Goal: Task Accomplishment & Management: Manage account settings

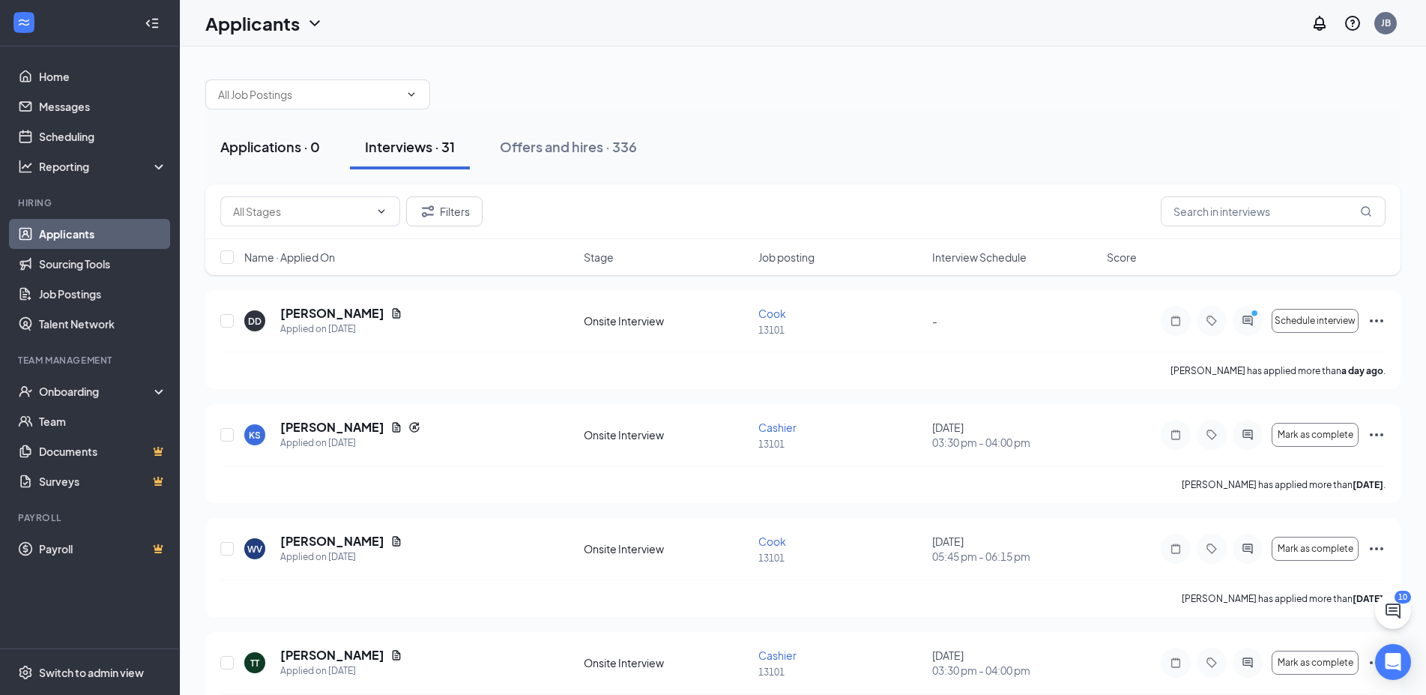
click at [274, 163] on button "Applications · 0" at bounding box center [270, 146] width 130 height 45
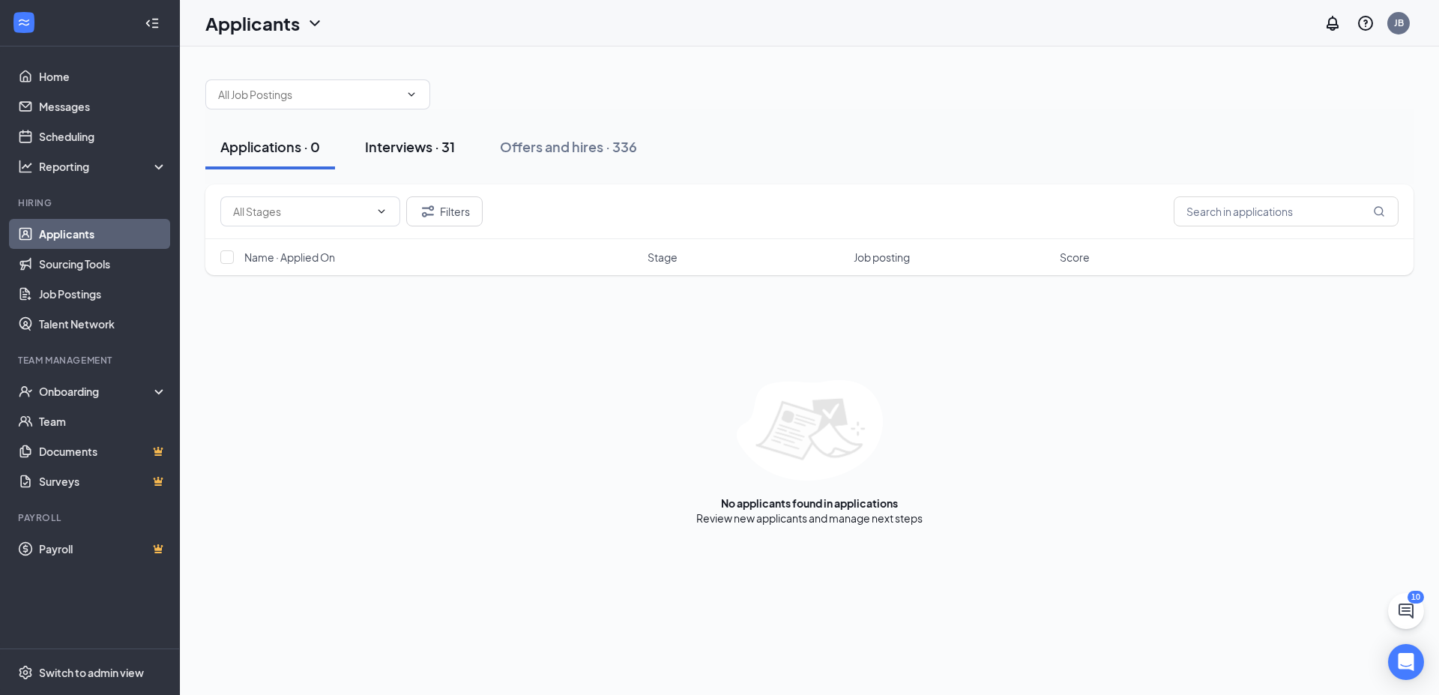
click at [392, 154] on div "Interviews · 31" at bounding box center [410, 146] width 90 height 19
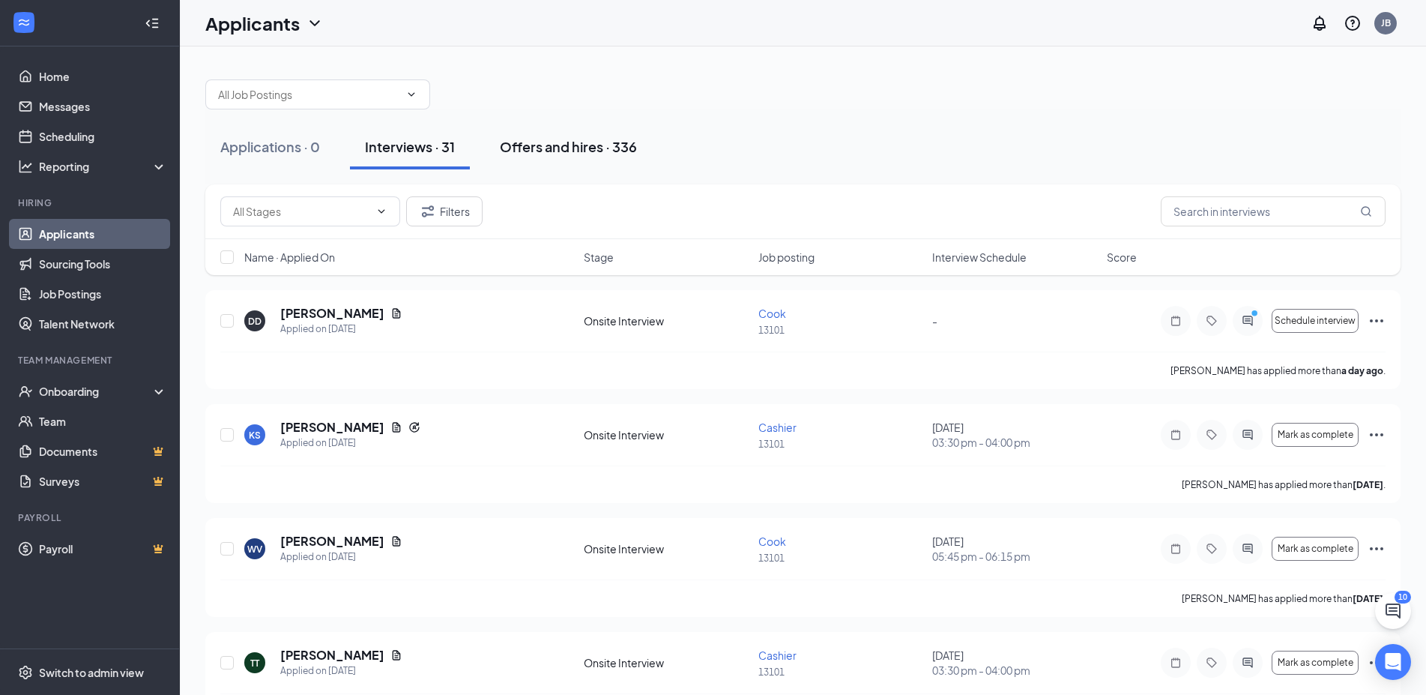
click at [557, 154] on div "Offers and hires · 336" at bounding box center [568, 146] width 137 height 19
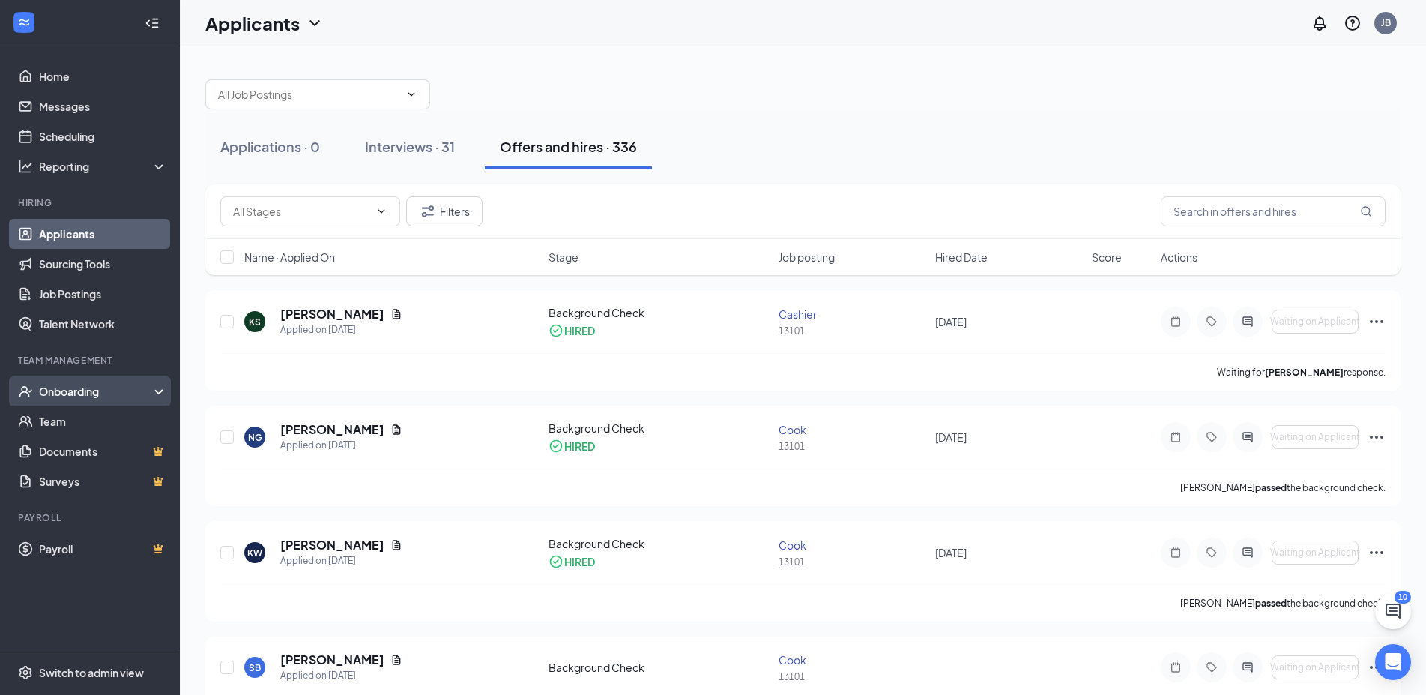
click at [102, 384] on div "Onboarding" at bounding box center [90, 391] width 180 height 30
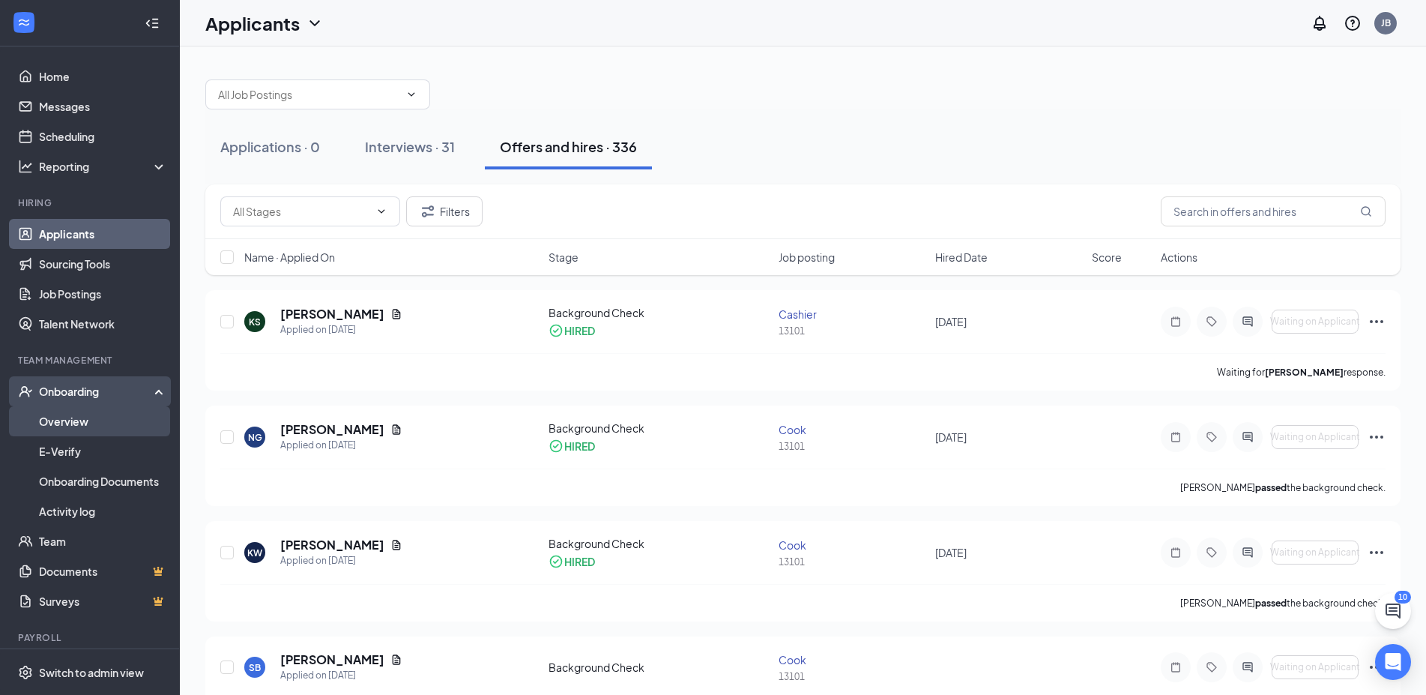
click at [93, 414] on link "Overview" at bounding box center [103, 421] width 128 height 30
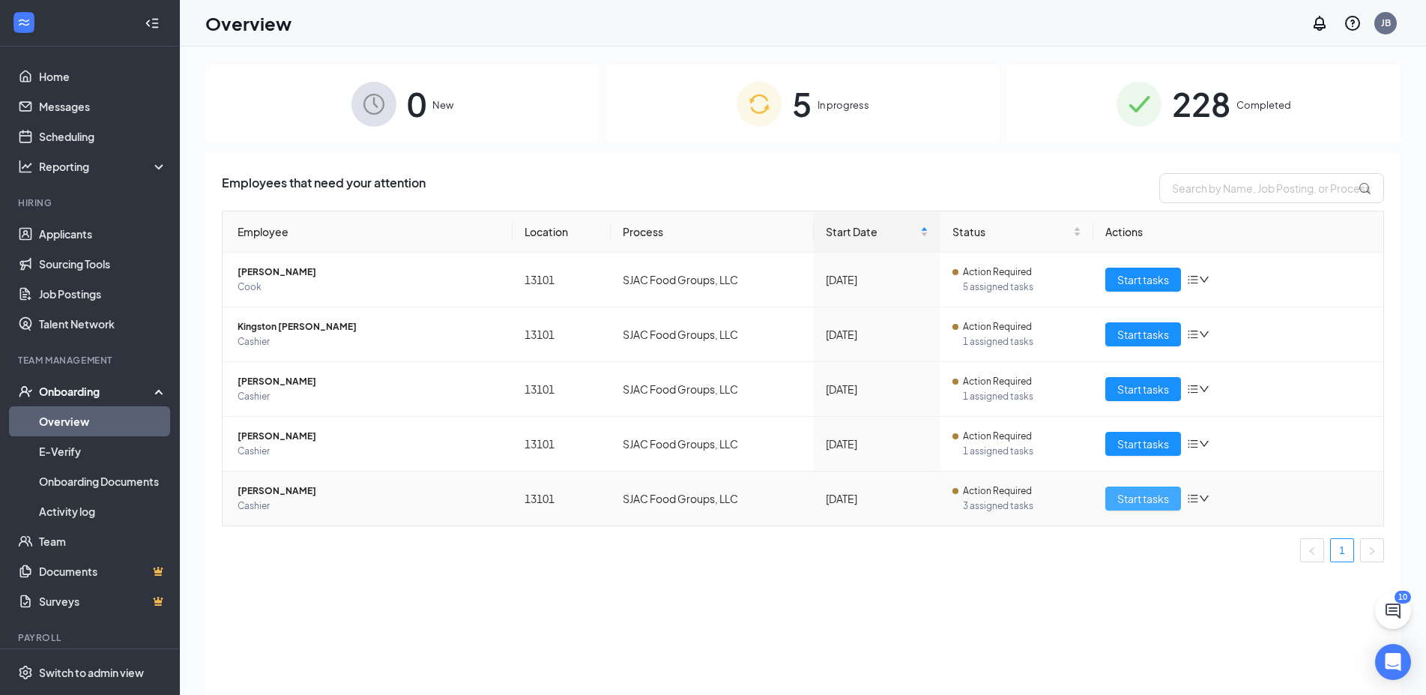
click at [1119, 498] on span "Start tasks" at bounding box center [1143, 498] width 52 height 16
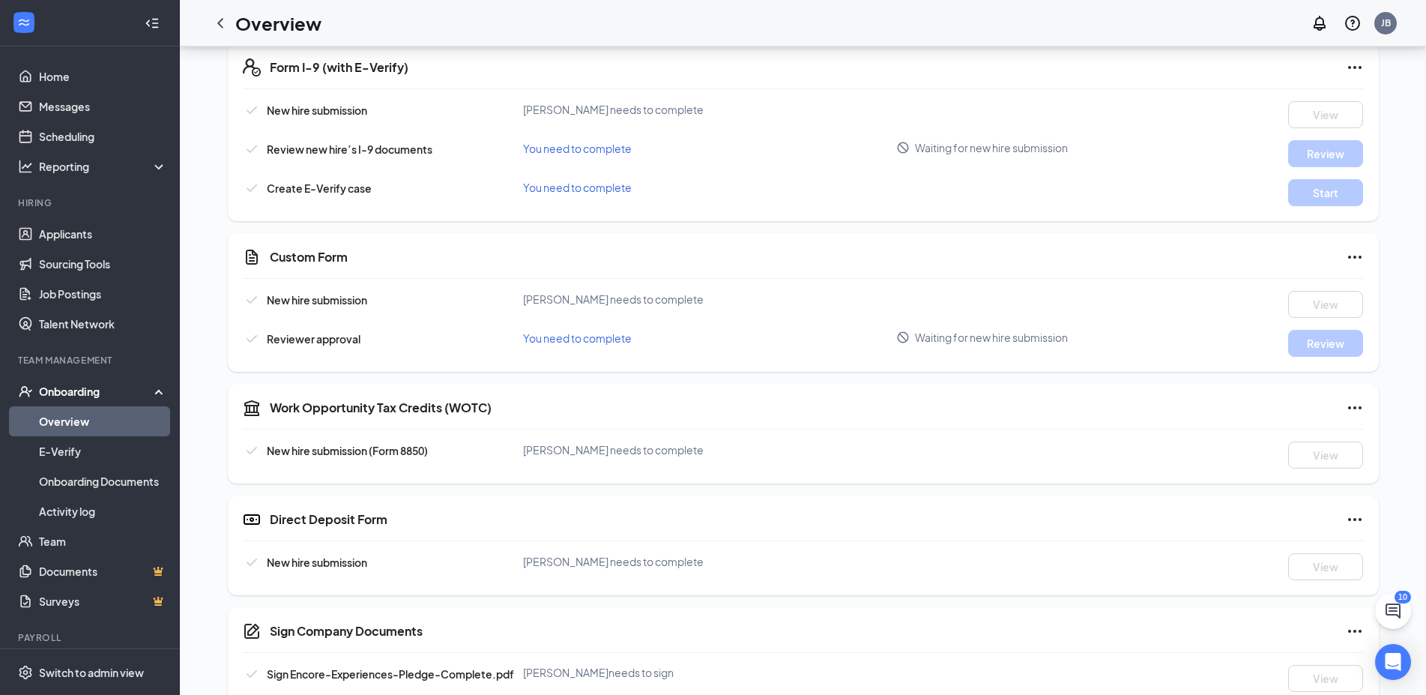
scroll to position [833, 0]
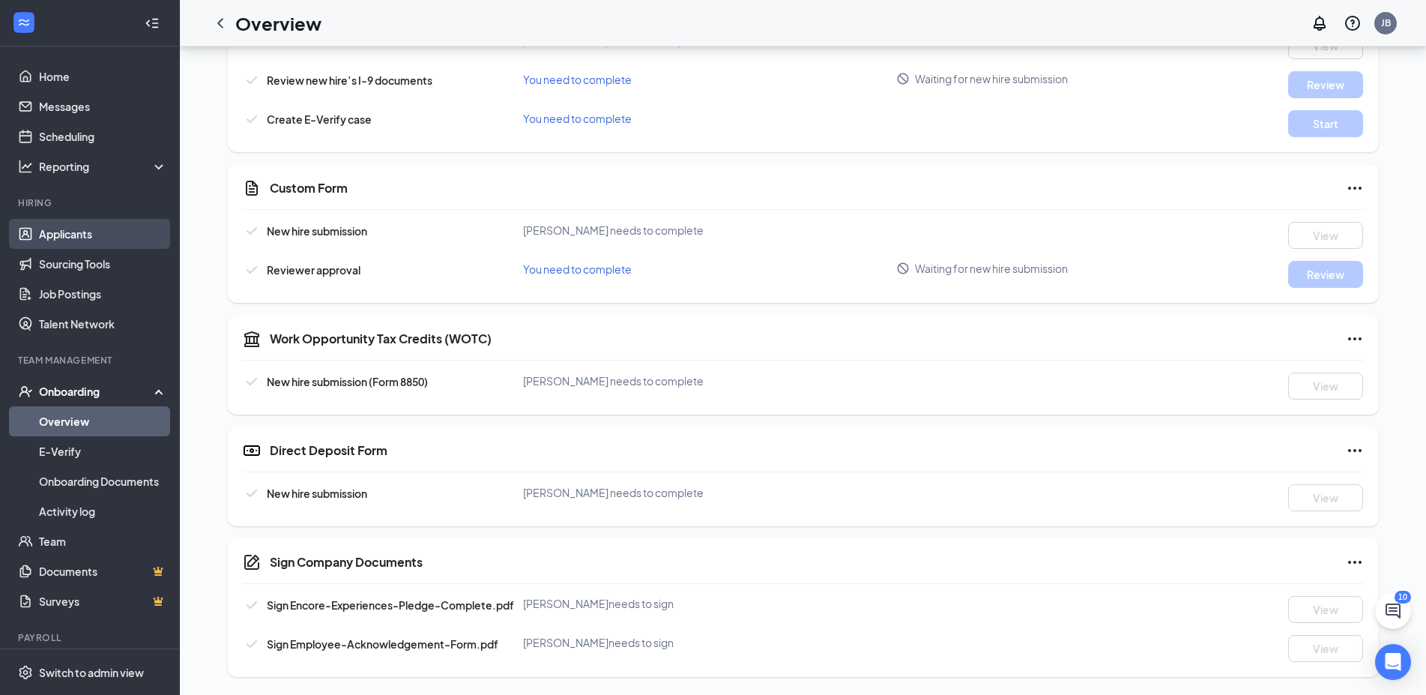
click at [103, 241] on link "Applicants" at bounding box center [103, 234] width 128 height 30
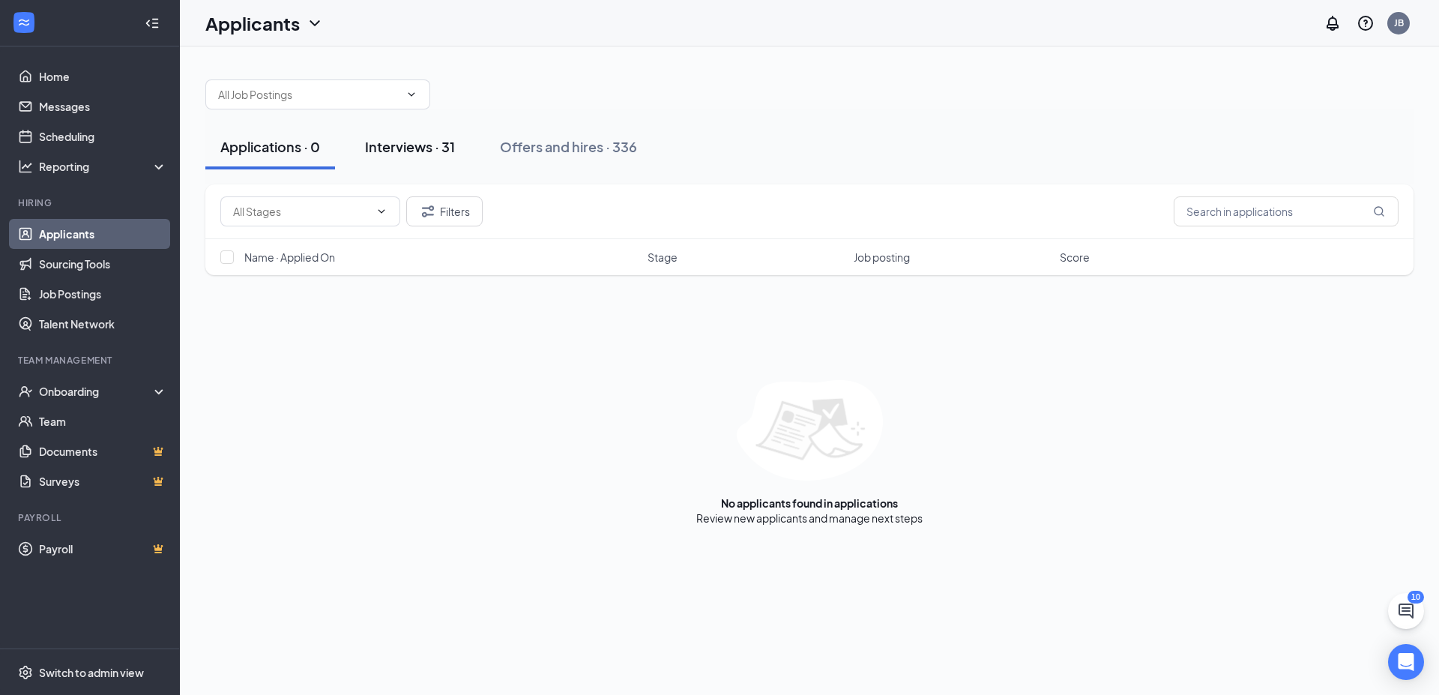
click at [402, 145] on div "Interviews · 31" at bounding box center [410, 146] width 90 height 19
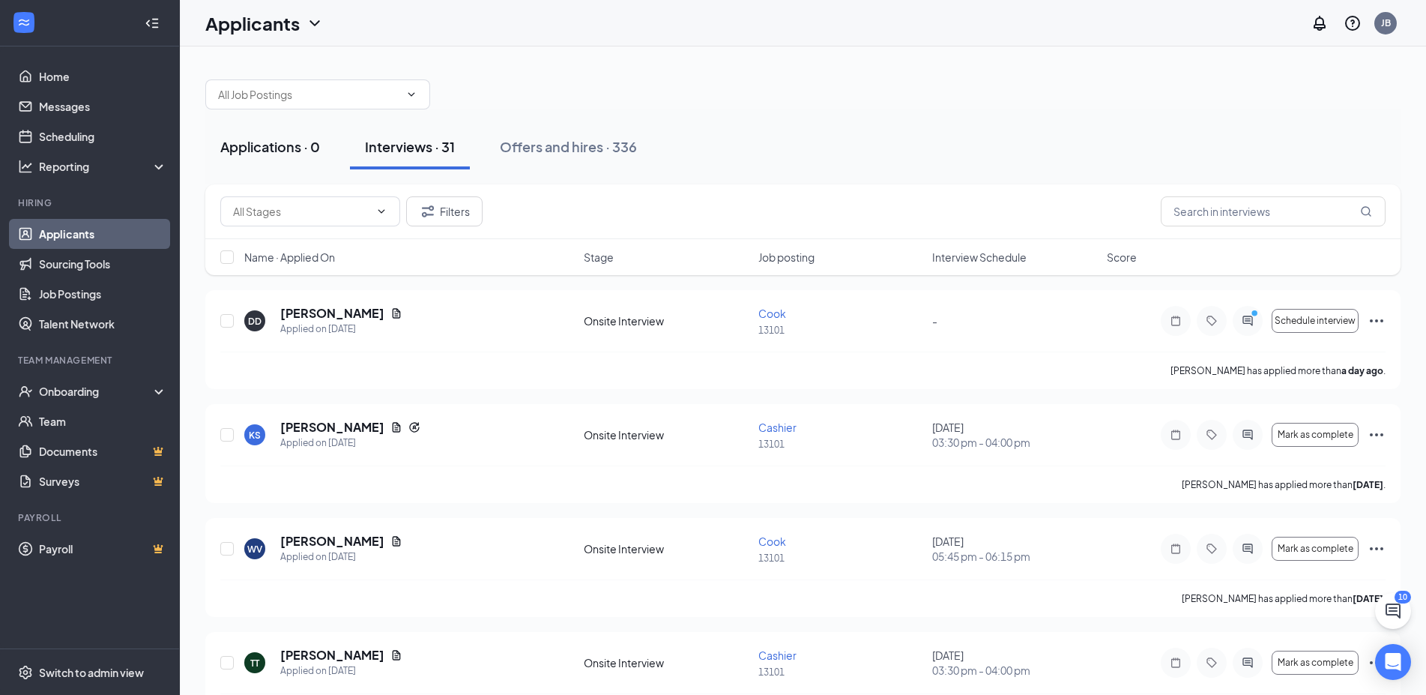
click at [306, 157] on button "Applications · 0" at bounding box center [270, 146] width 130 height 45
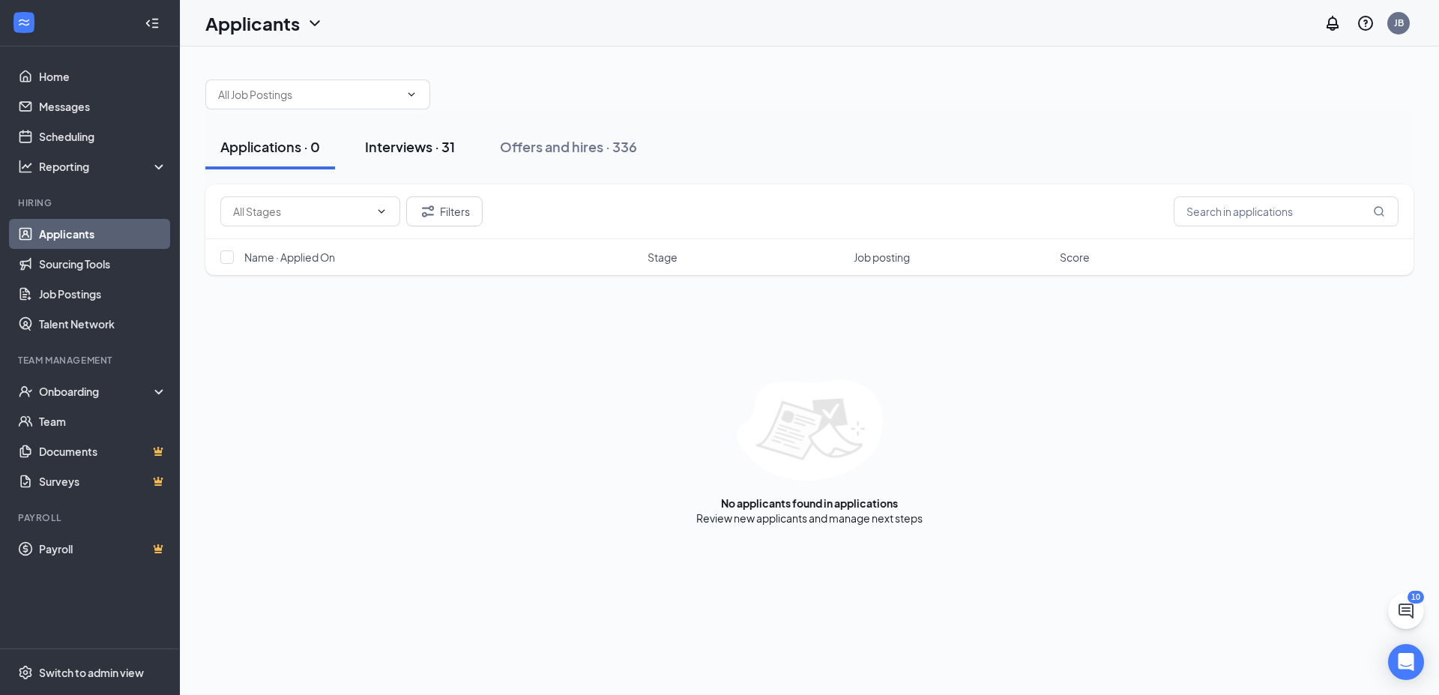
click at [455, 145] on div "Interviews · 31" at bounding box center [410, 146] width 90 height 19
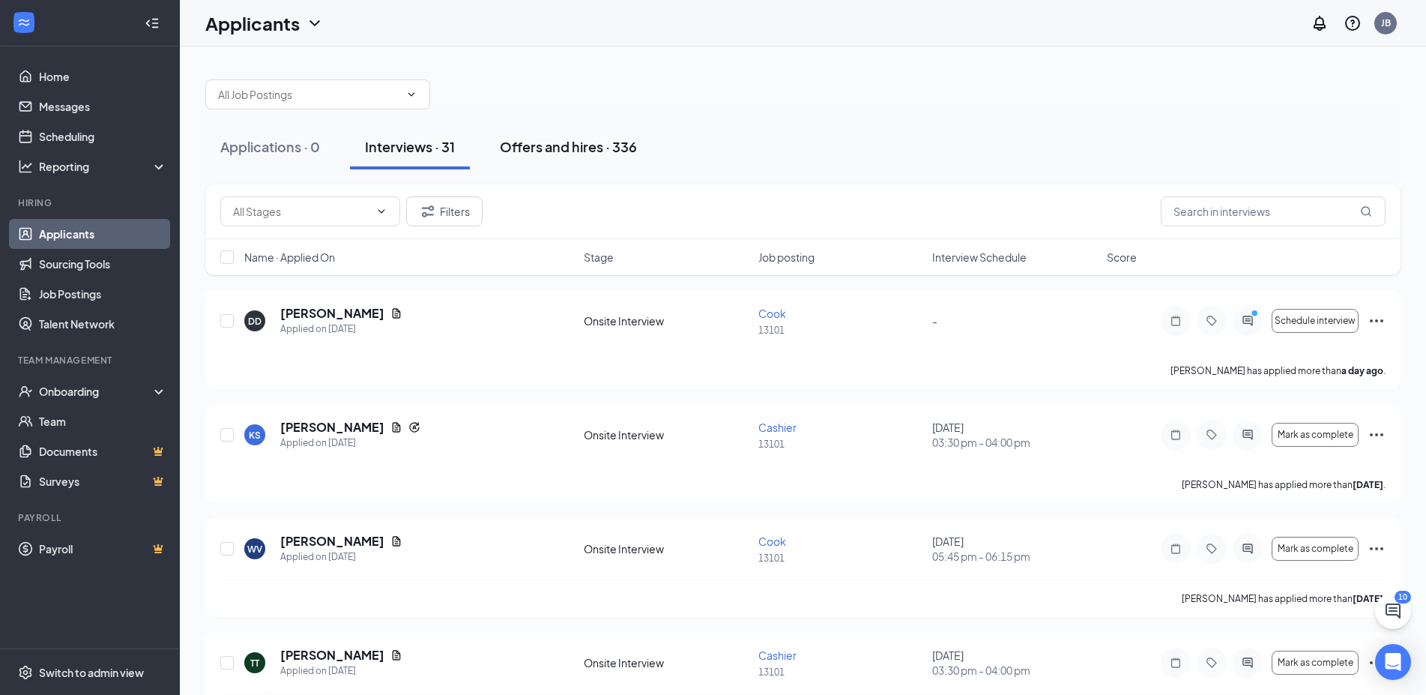
click at [546, 152] on div "Offers and hires · 336" at bounding box center [568, 146] width 137 height 19
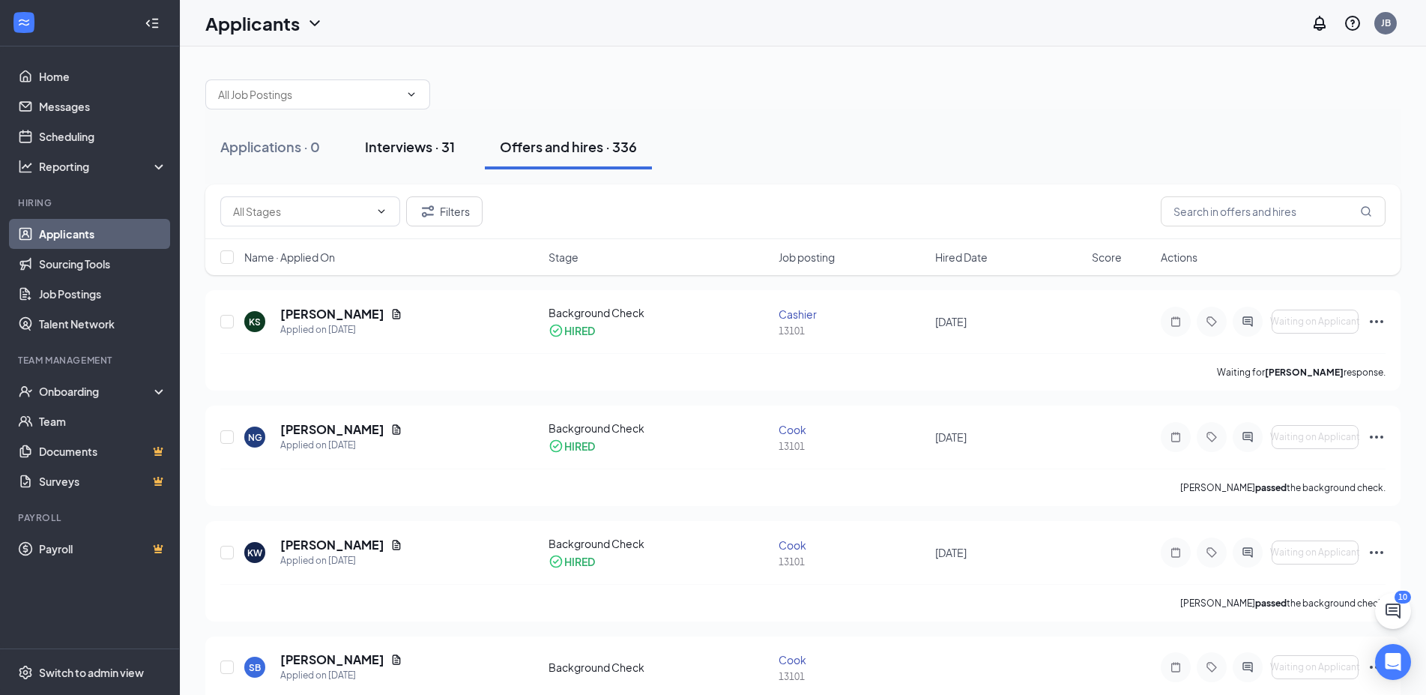
click at [447, 154] on div "Interviews · 31" at bounding box center [410, 146] width 90 height 19
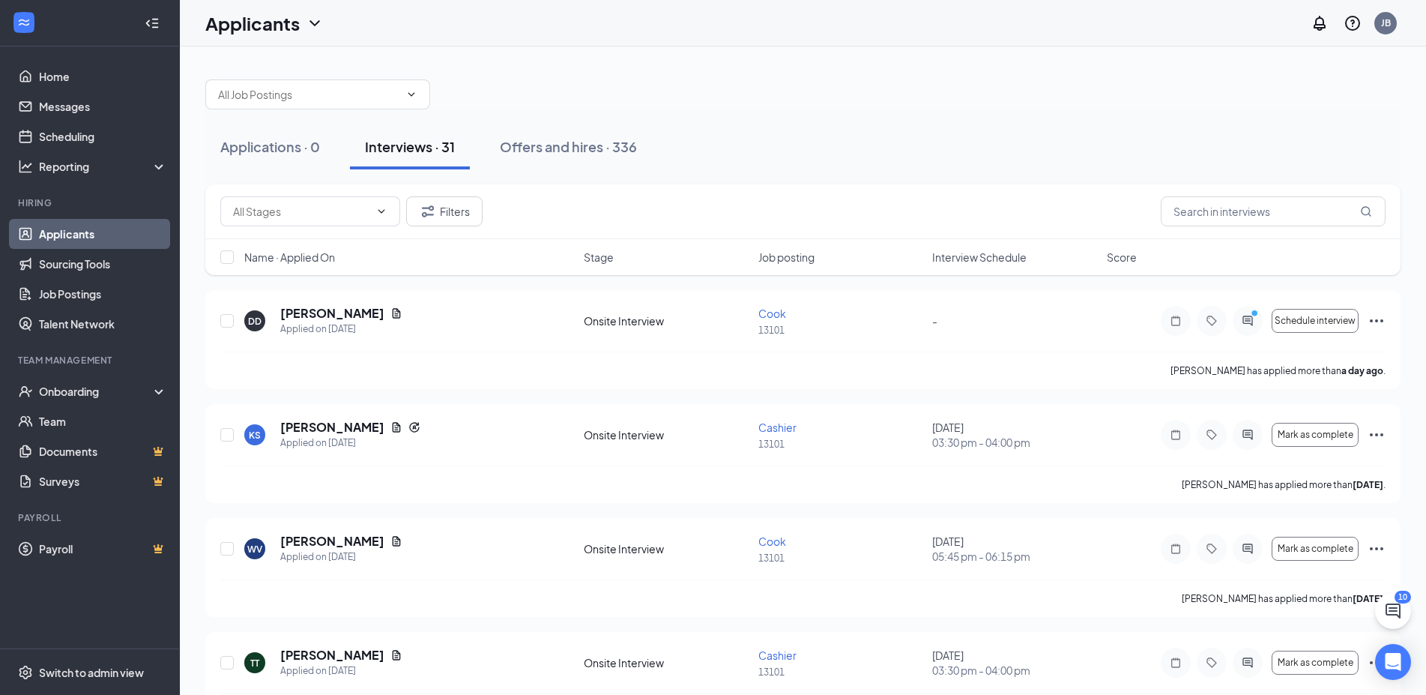
click at [451, 136] on button "Interviews · 31" at bounding box center [410, 146] width 120 height 45
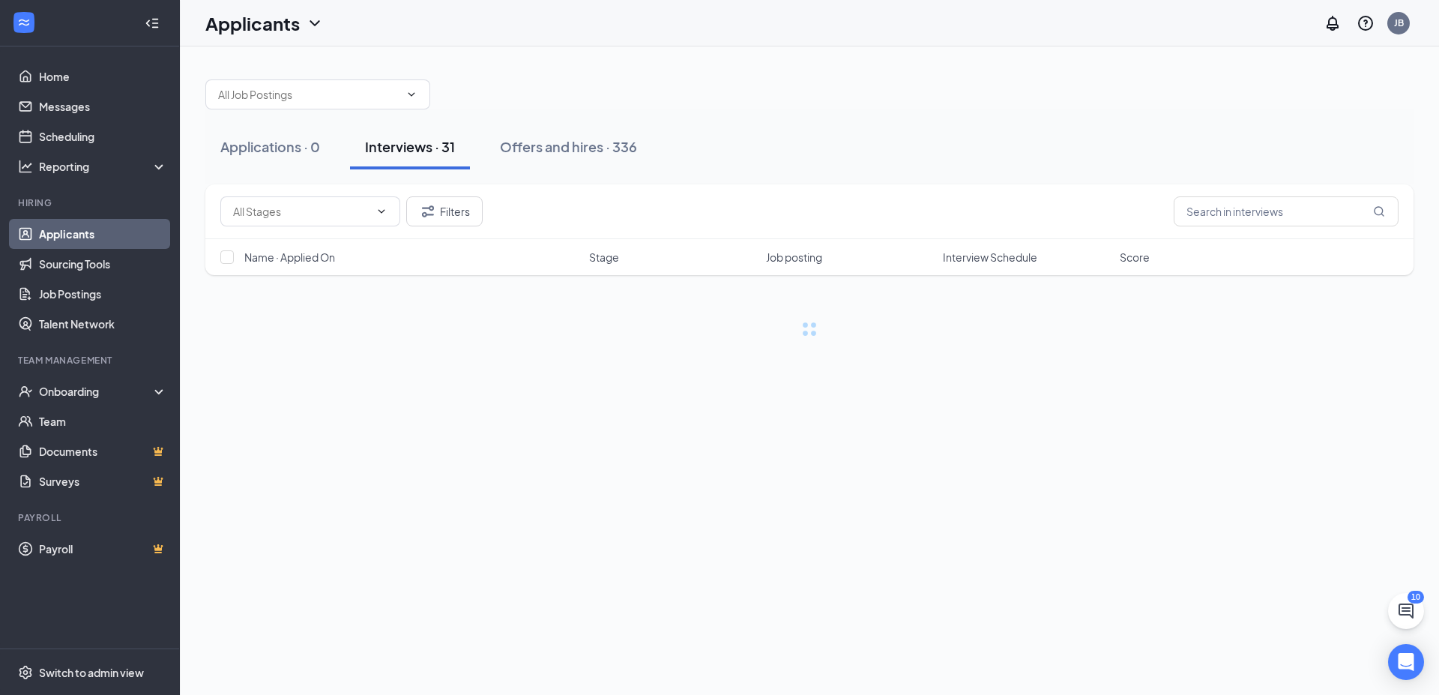
click at [441, 150] on div "Interviews · 31" at bounding box center [410, 146] width 90 height 19
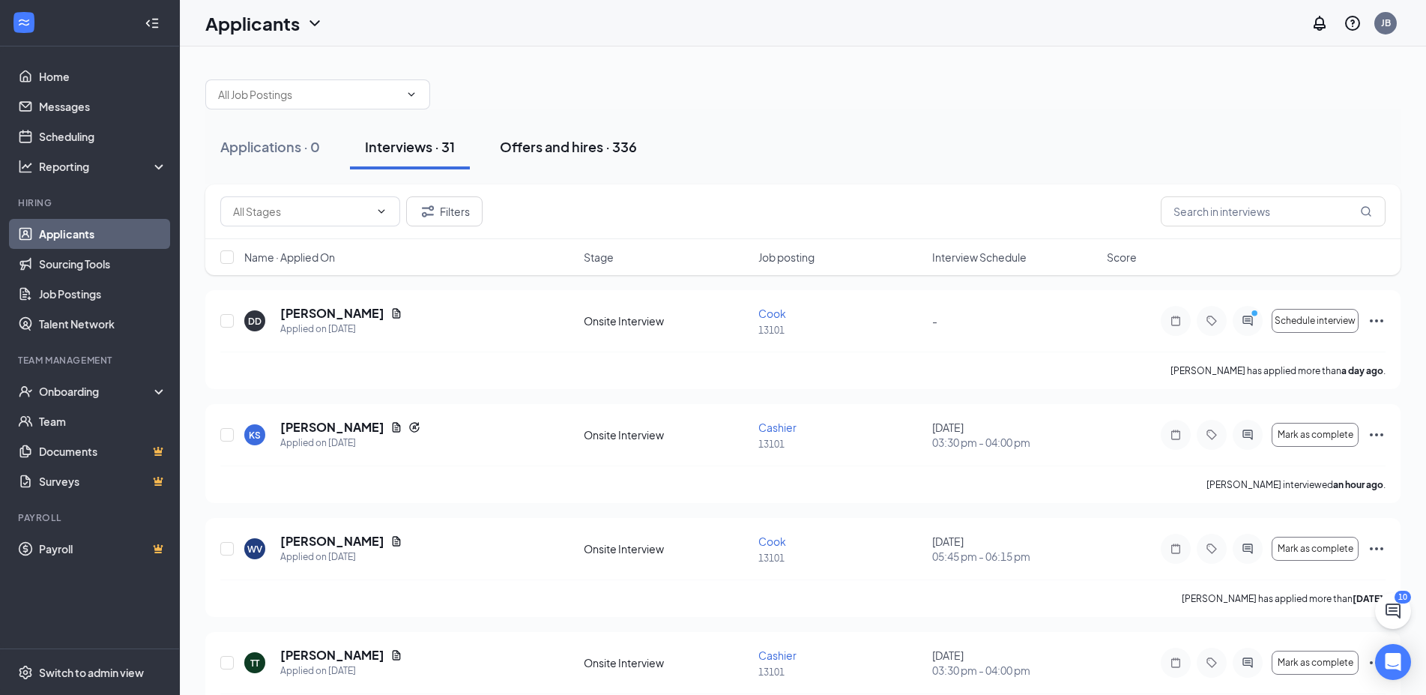
click at [576, 151] on div "Offers and hires · 336" at bounding box center [568, 146] width 137 height 19
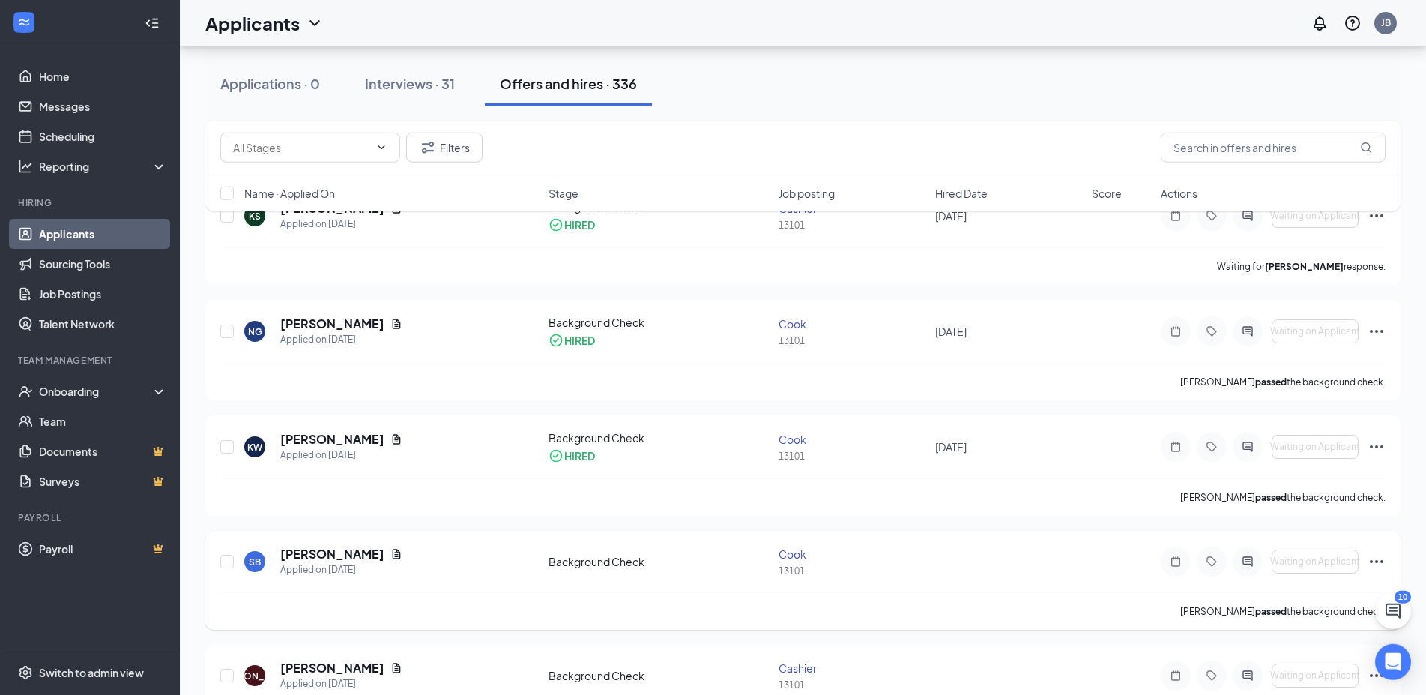
scroll to position [229, 0]
